Goal: Find specific fact: Locate a discrete piece of known information

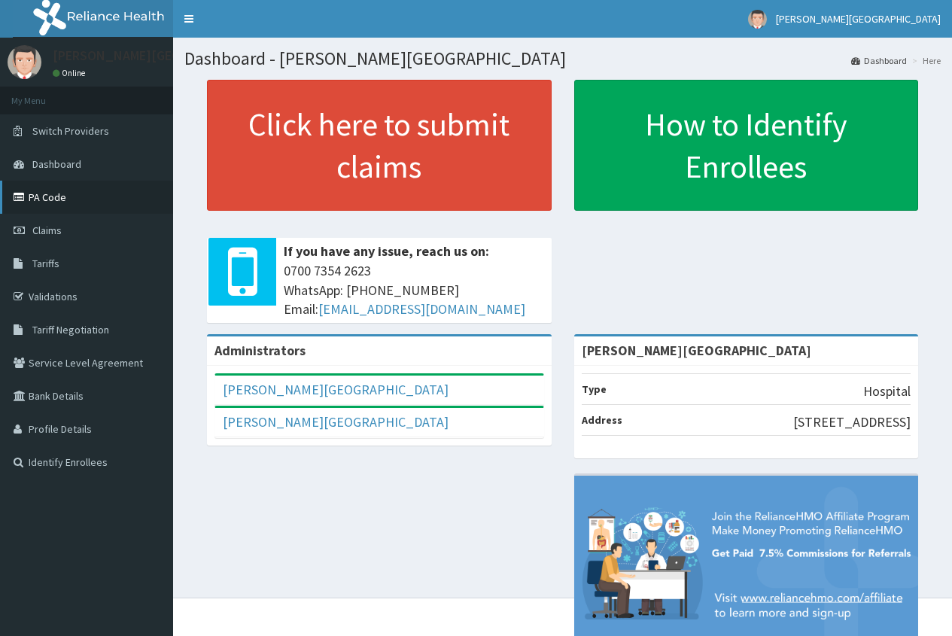
click at [92, 194] on link "PA Code" at bounding box center [86, 197] width 173 height 33
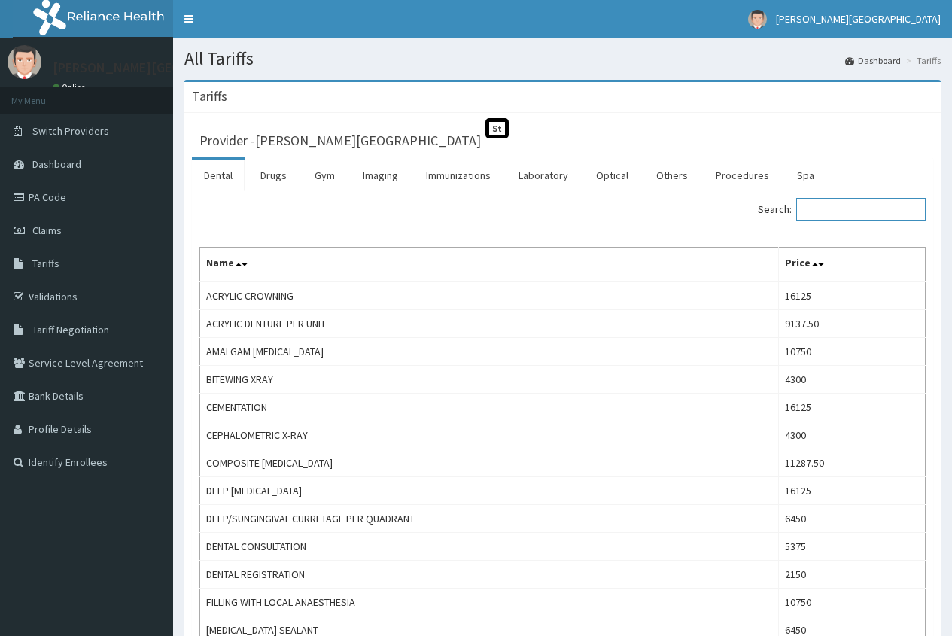
click at [850, 214] on input "Search:" at bounding box center [860, 209] width 129 height 23
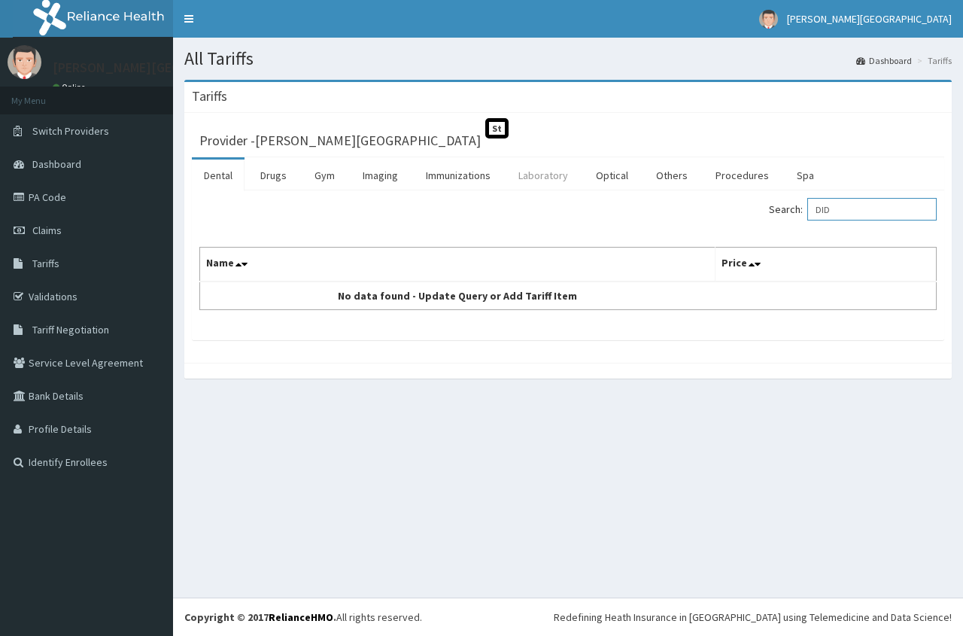
type input "DID"
click at [525, 172] on link "Laboratory" at bounding box center [543, 176] width 74 height 32
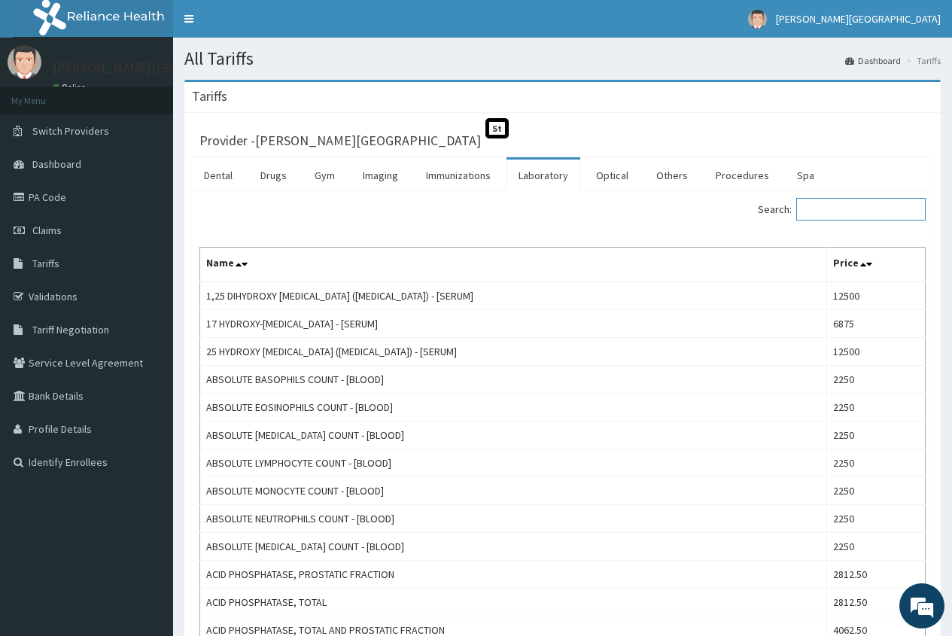
click at [822, 202] on input "Search:" at bounding box center [860, 209] width 129 height 23
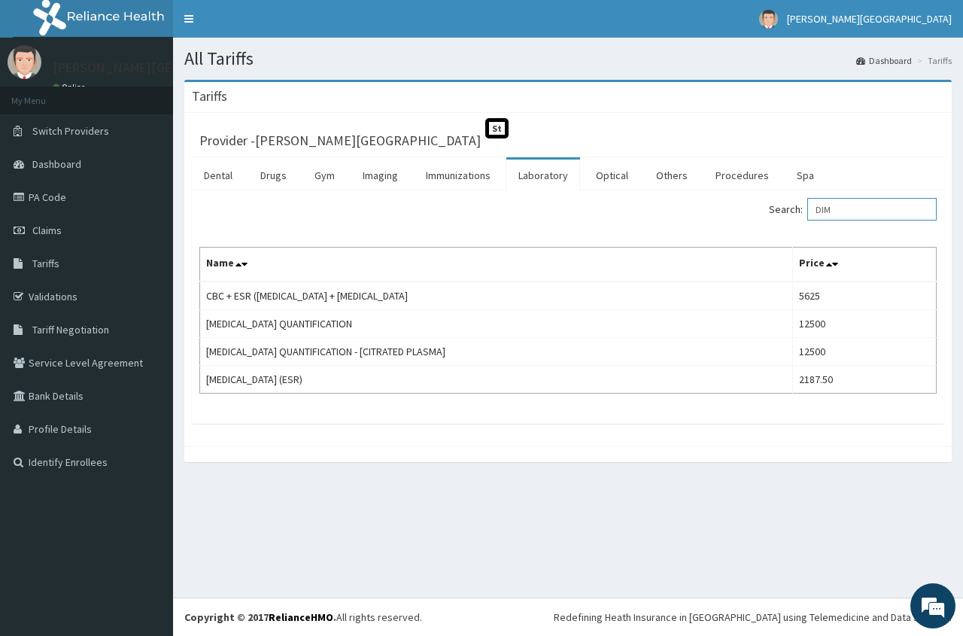
click at [859, 202] on input "DIM" at bounding box center [871, 209] width 129 height 23
type input "D"
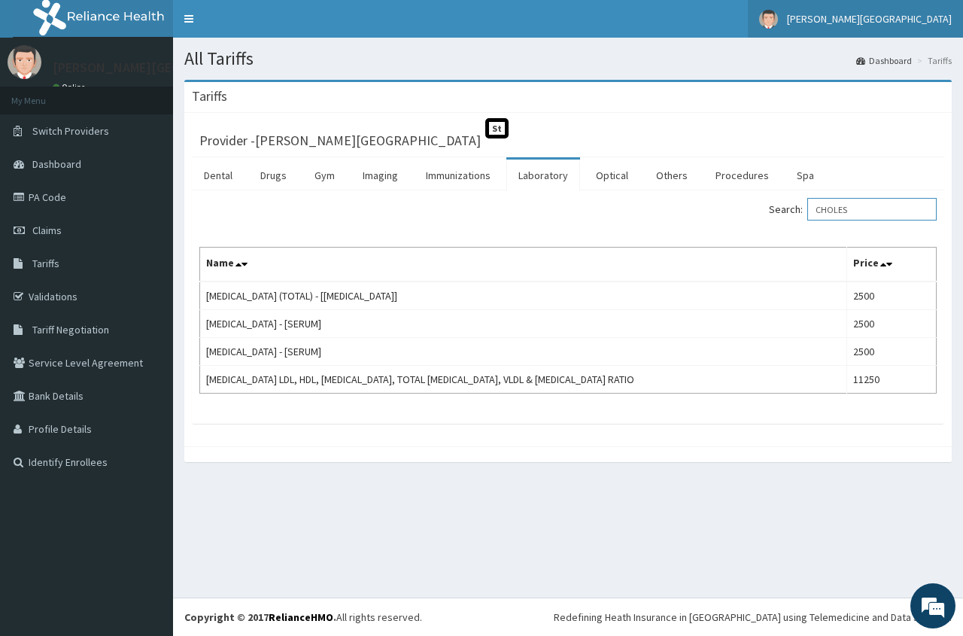
type input "CHOLES"
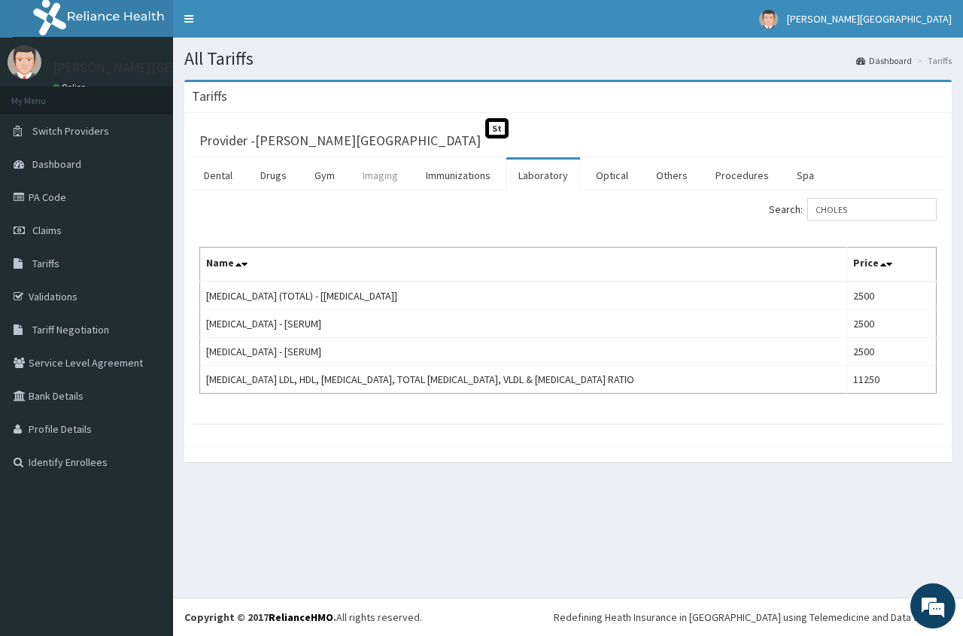
click at [385, 176] on link "Imaging" at bounding box center [380, 176] width 59 height 32
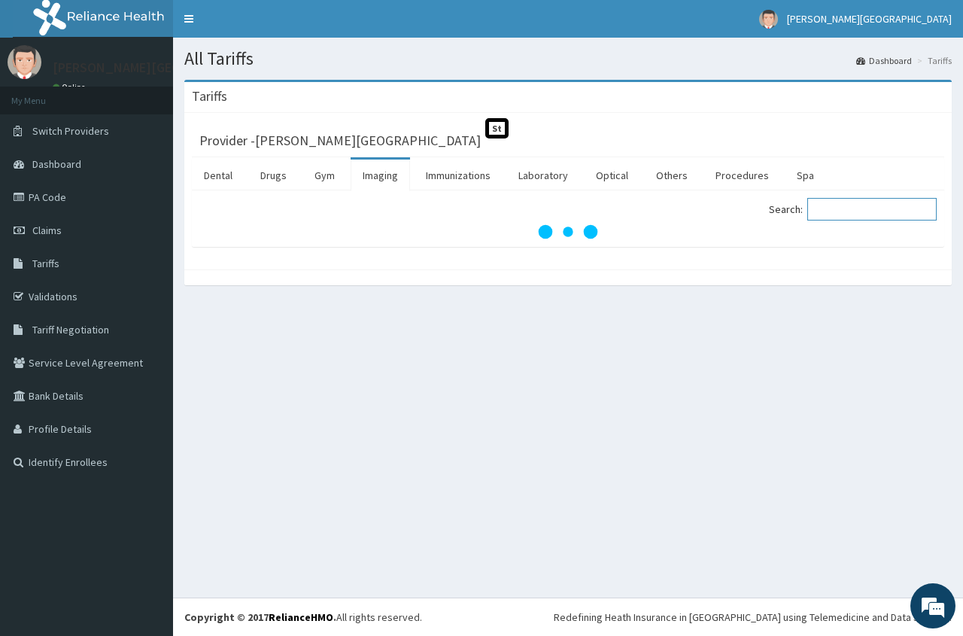
click at [842, 207] on input "Search:" at bounding box center [871, 209] width 129 height 23
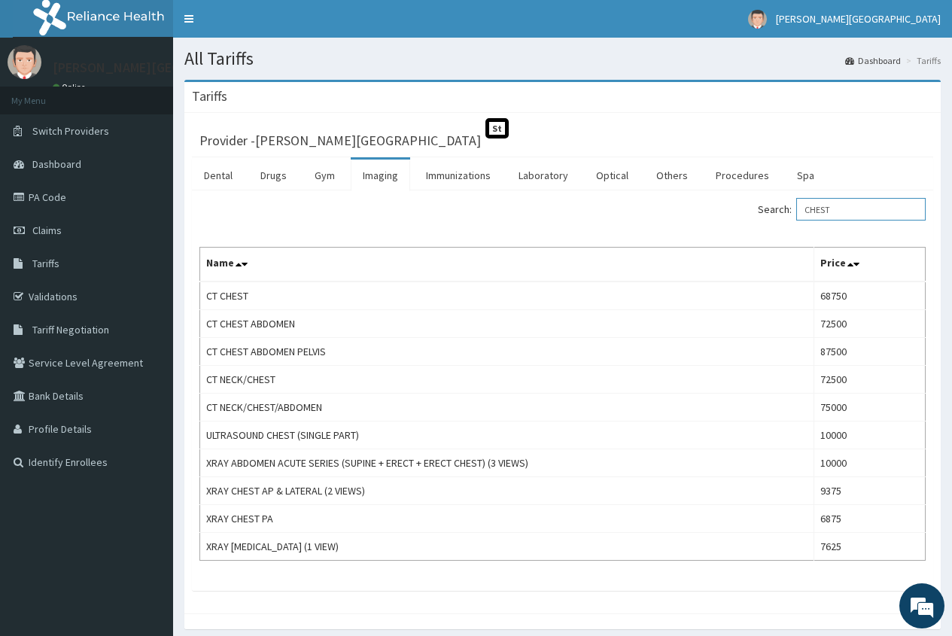
type input "CHEST"
